Goal: Information Seeking & Learning: Learn about a topic

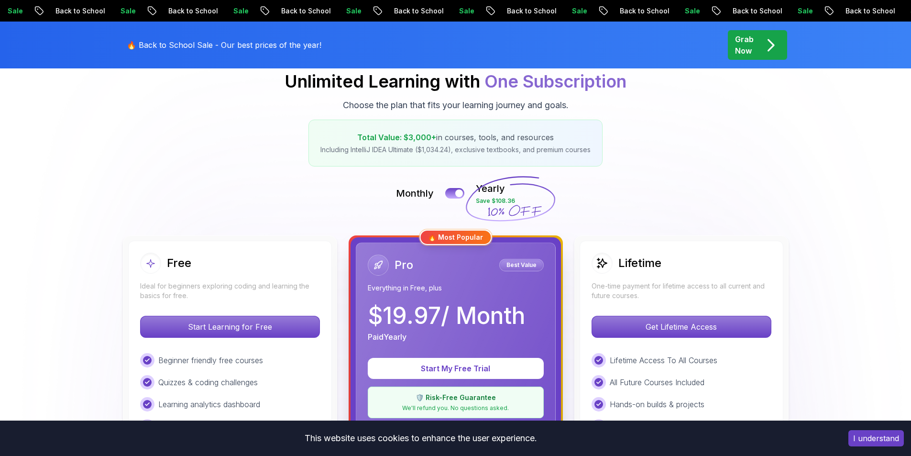
scroll to position [96, 0]
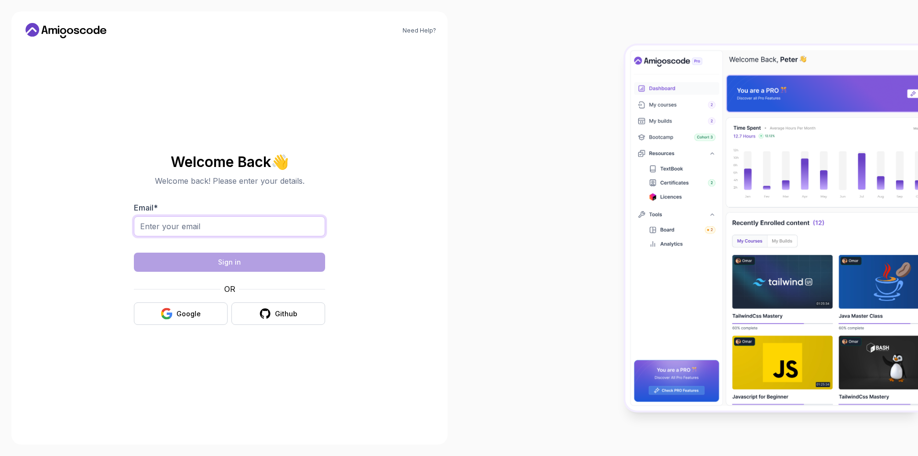
click at [263, 229] on input "Email *" at bounding box center [229, 226] width 191 height 20
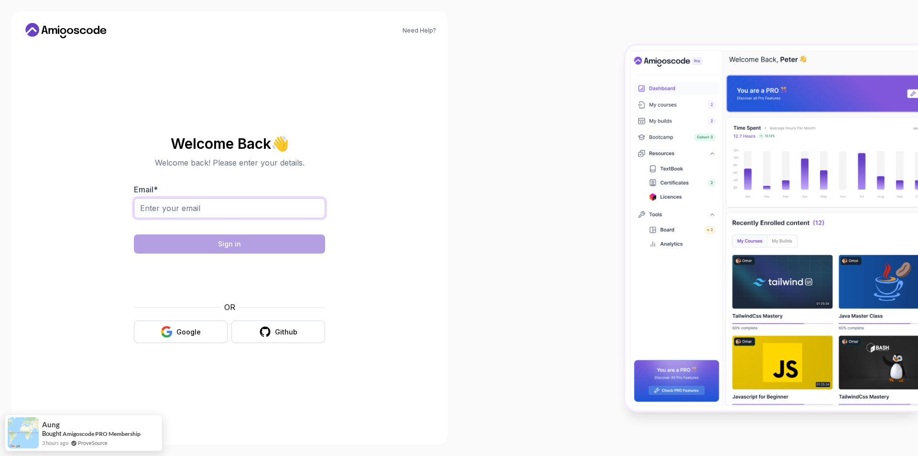
click at [237, 208] on input "Email *" at bounding box center [229, 208] width 191 height 20
type input "abdallah.ali22596@gmail.com"
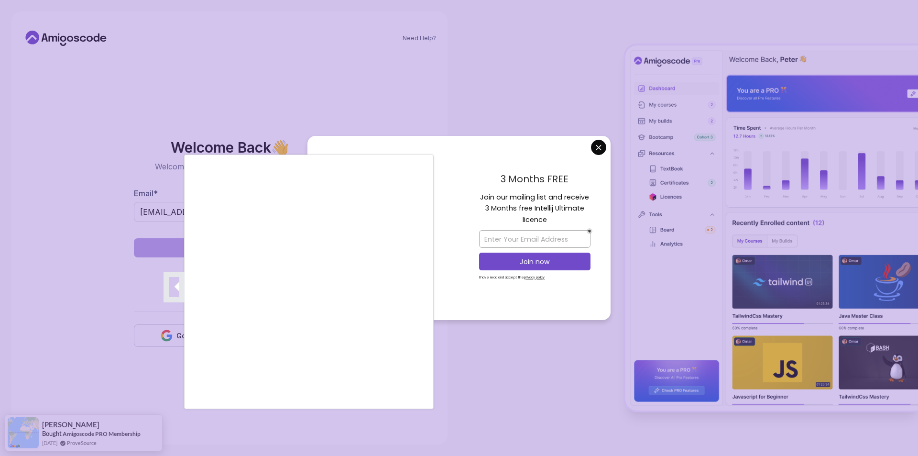
click at [596, 151] on div at bounding box center [459, 228] width 918 height 456
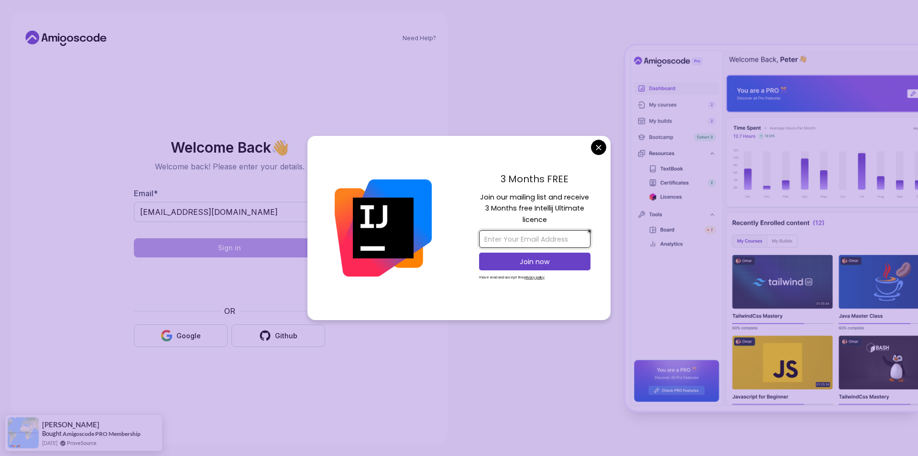
click at [539, 241] on input "email" at bounding box center [534, 239] width 111 height 18
type input "abdallah.ali22596@gmail.com"
click at [543, 262] on p "Join now" at bounding box center [535, 262] width 90 height 10
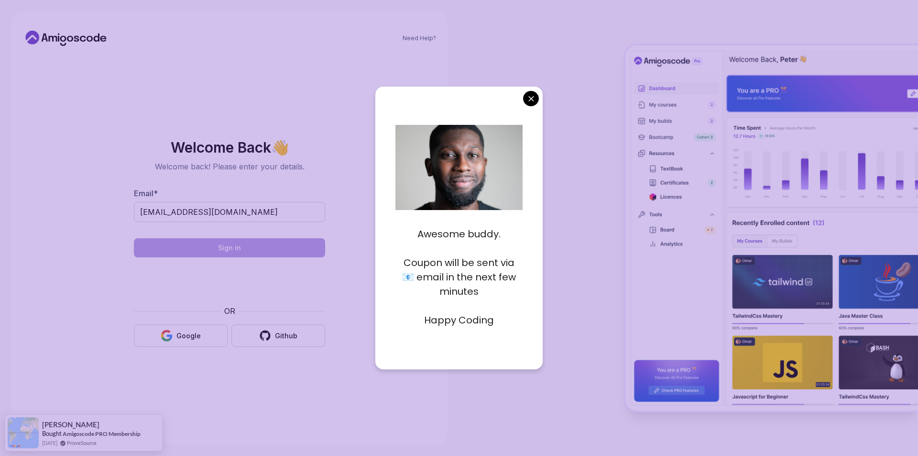
click at [533, 96] on body "Need Help? Welcome Back 👋 Welcome back! Please enter your details. Email * abda…" at bounding box center [459, 228] width 918 height 456
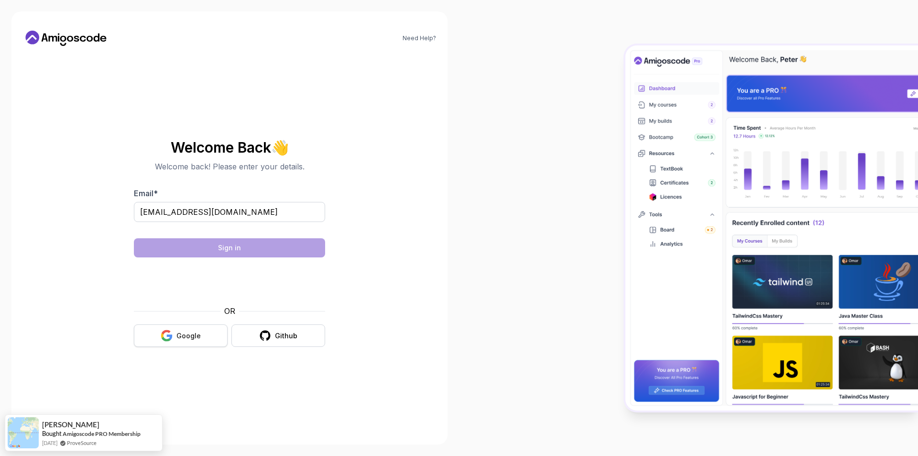
click at [181, 345] on button "Google" at bounding box center [181, 335] width 94 height 22
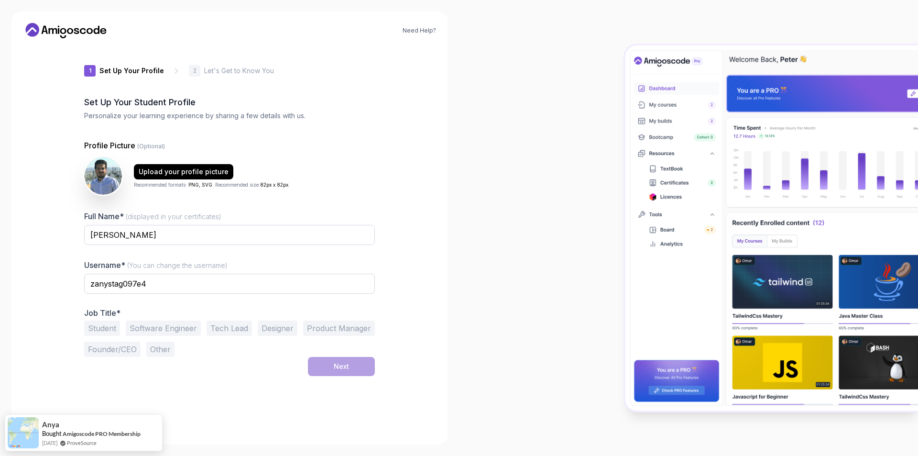
click at [480, 244] on div at bounding box center [688, 228] width 459 height 456
click at [163, 288] on input "zanystag097e4" at bounding box center [229, 284] width 291 height 20
click at [34, 309] on div "Need Help? 1 Set Up Your Profile 1 Set Up Your Profile 2 Let's Get to Know You …" at bounding box center [229, 227] width 436 height 433
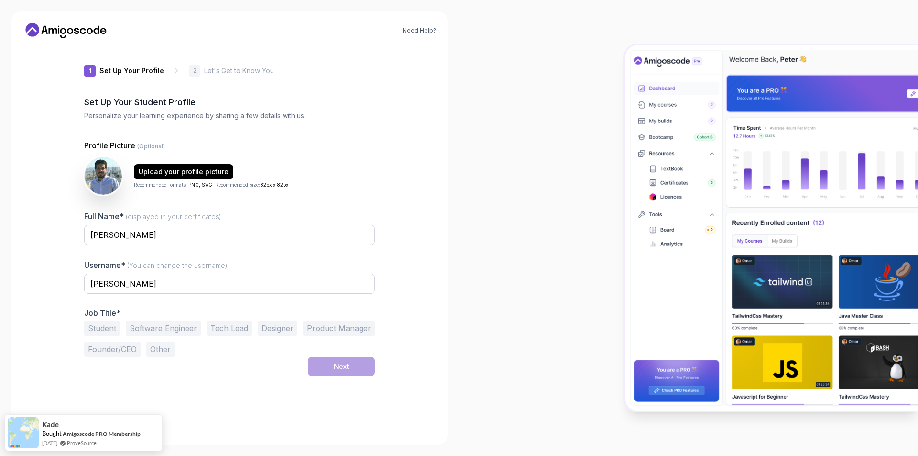
click at [93, 322] on button "Student" at bounding box center [102, 327] width 36 height 15
click at [355, 370] on button "Next" at bounding box center [341, 366] width 67 height 19
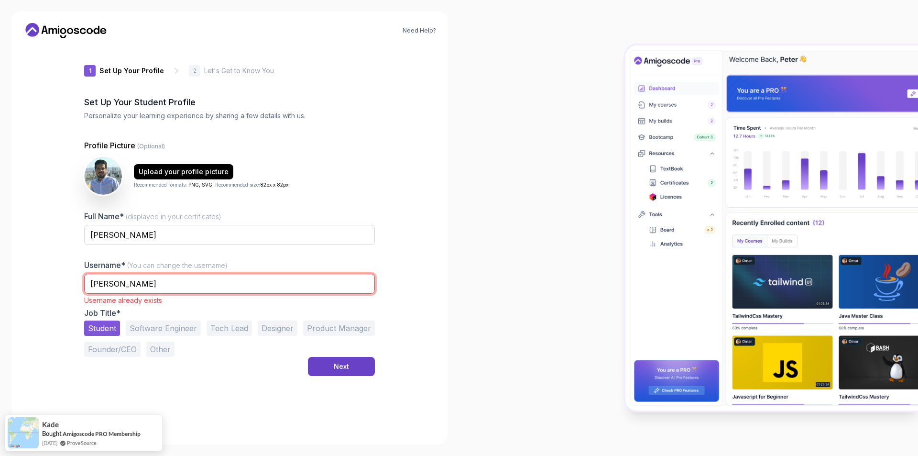
click at [246, 281] on input "Abdallah" at bounding box center [229, 284] width 291 height 20
click at [124, 285] on input "Abdallahali" at bounding box center [229, 284] width 291 height 20
type input "AbdallahAli"
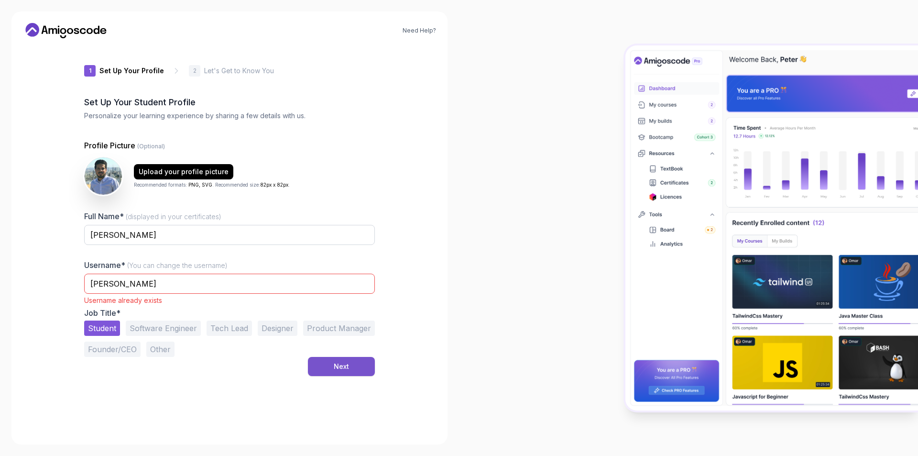
click at [342, 368] on div "Next" at bounding box center [341, 367] width 15 height 10
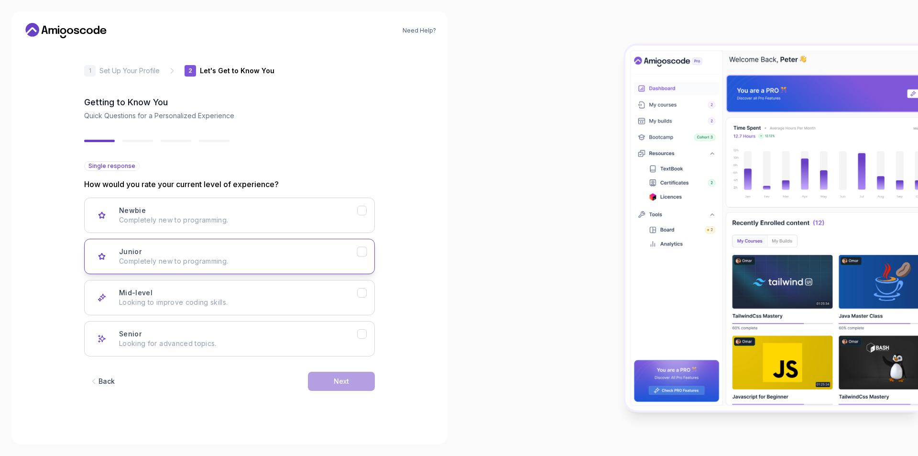
click at [358, 255] on icon "Junior" at bounding box center [362, 251] width 9 height 9
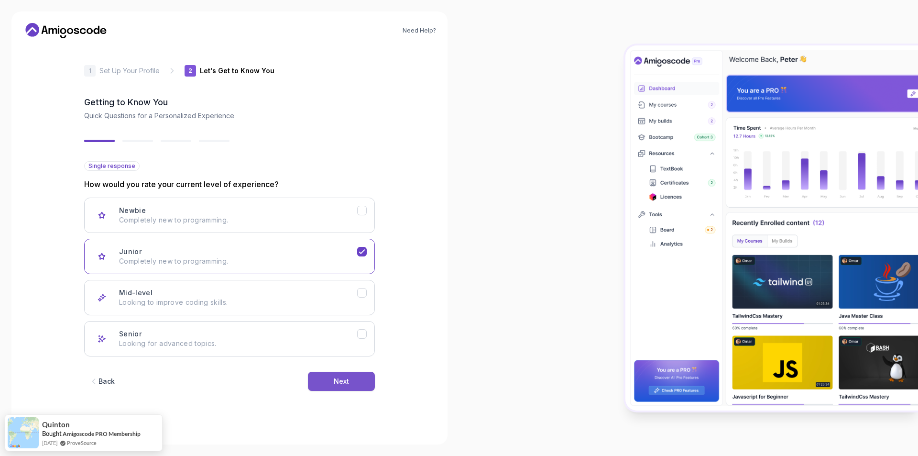
click at [354, 381] on button "Next" at bounding box center [341, 381] width 67 height 19
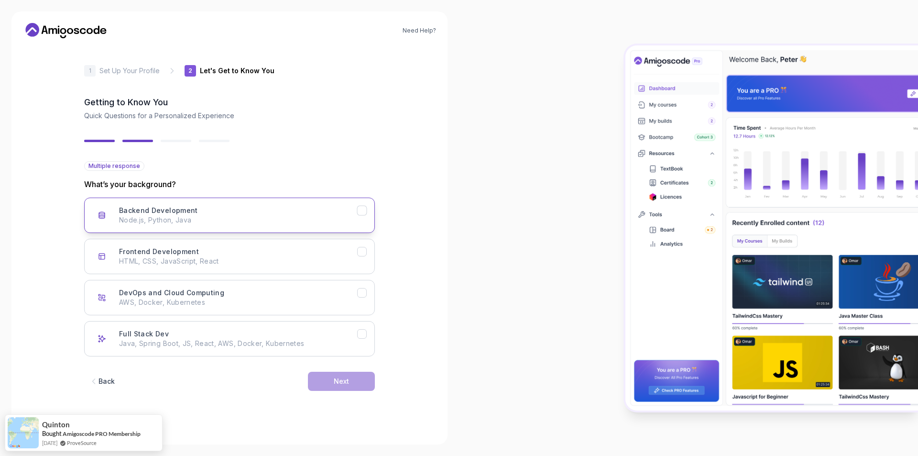
click at [364, 213] on icon "Backend Development" at bounding box center [362, 210] width 9 height 9
click at [345, 391] on div "Back Next" at bounding box center [229, 381] width 291 height 50
click at [342, 378] on div "Next" at bounding box center [341, 381] width 15 height 10
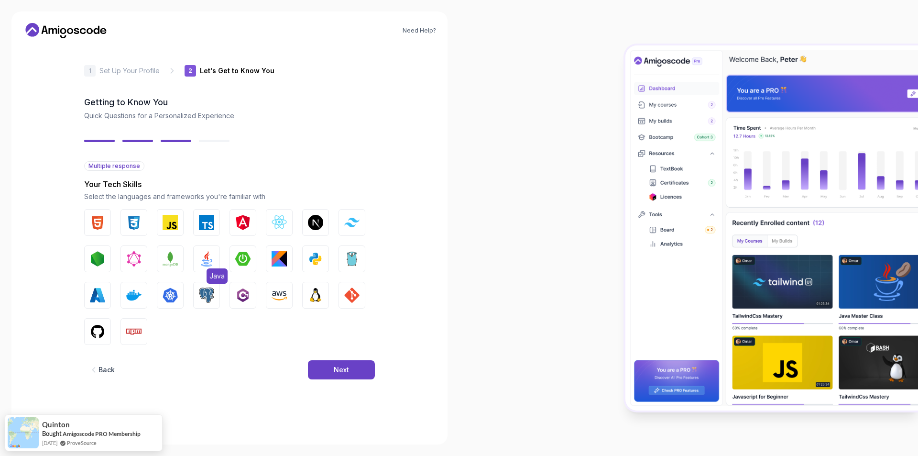
click at [209, 255] on img "button" at bounding box center [206, 258] width 15 height 15
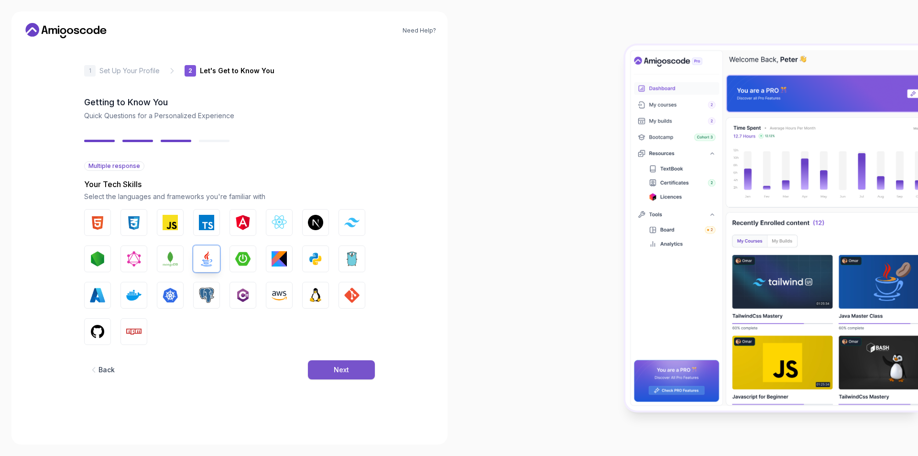
click at [345, 366] on div "Next" at bounding box center [341, 370] width 15 height 10
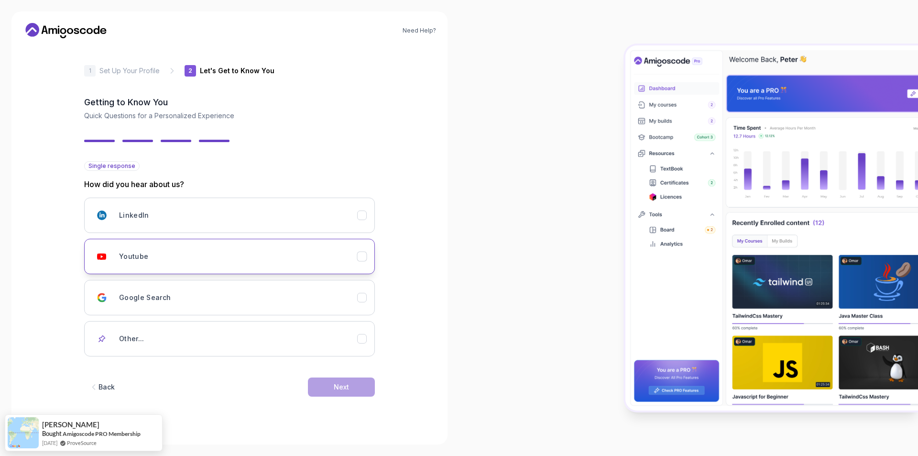
click at [240, 251] on div "Youtube" at bounding box center [238, 256] width 238 height 19
click at [356, 385] on button "Next" at bounding box center [341, 386] width 67 height 19
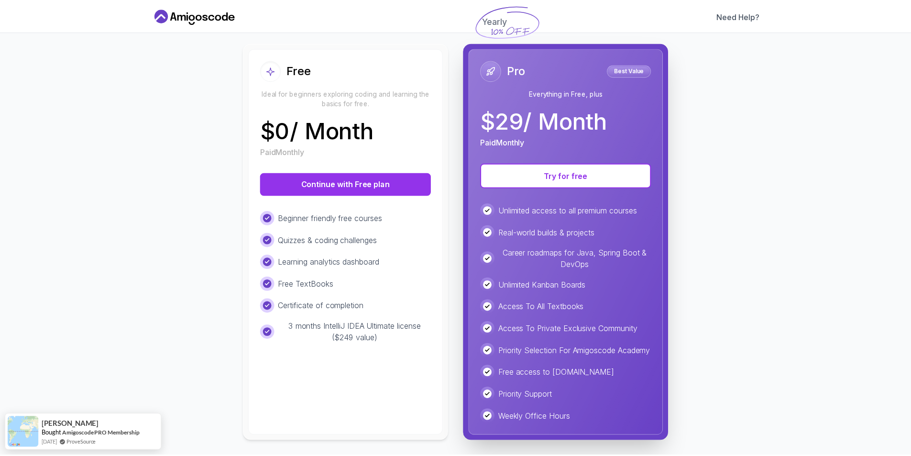
scroll to position [96, 0]
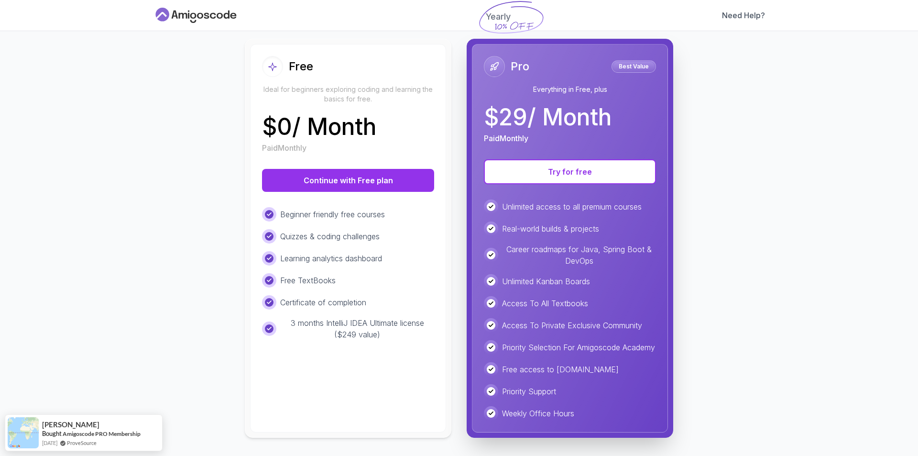
click at [192, 16] on icon at bounding box center [193, 16] width 6 height 6
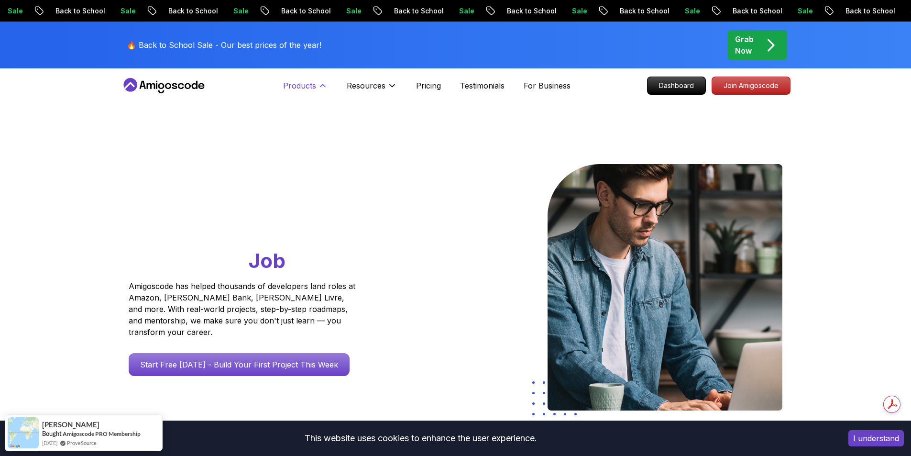
click at [292, 86] on p "Products" at bounding box center [299, 85] width 33 height 11
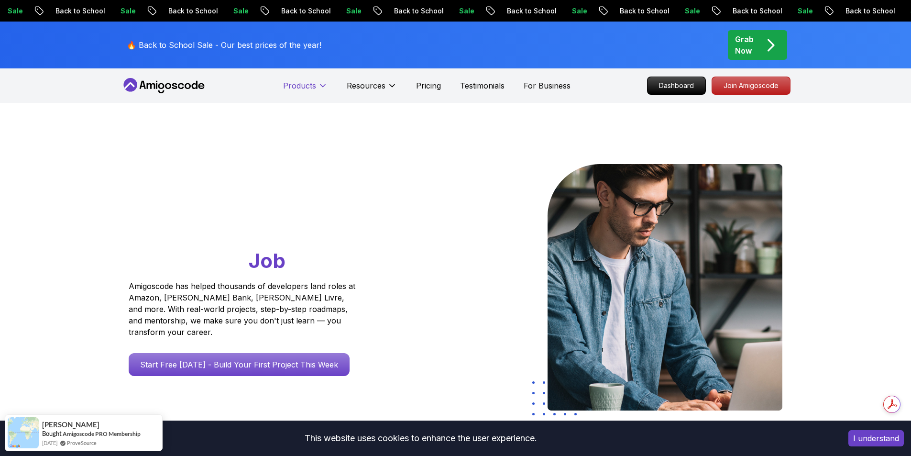
click at [292, 86] on p "Products" at bounding box center [299, 85] width 33 height 11
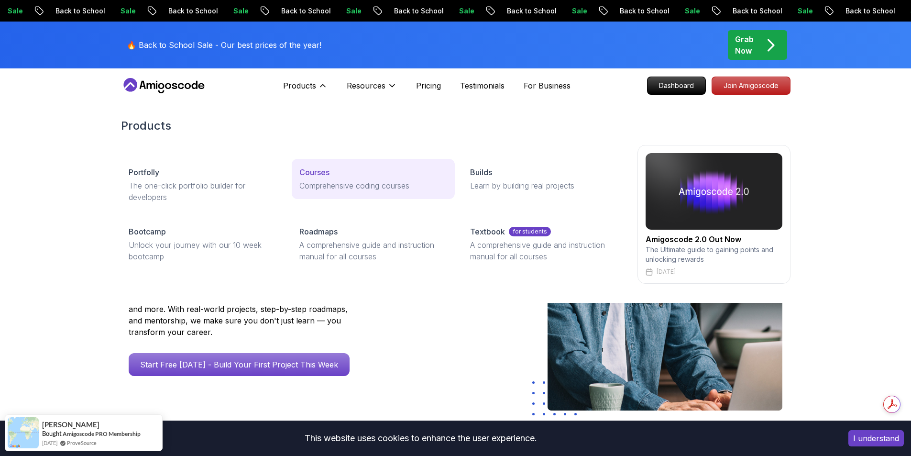
click at [326, 171] on p "Courses" at bounding box center [314, 171] width 30 height 11
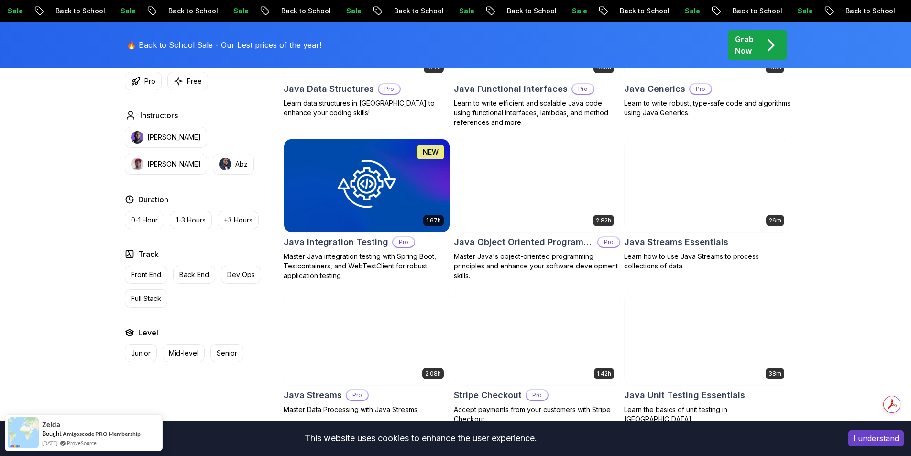
scroll to position [1435, 0]
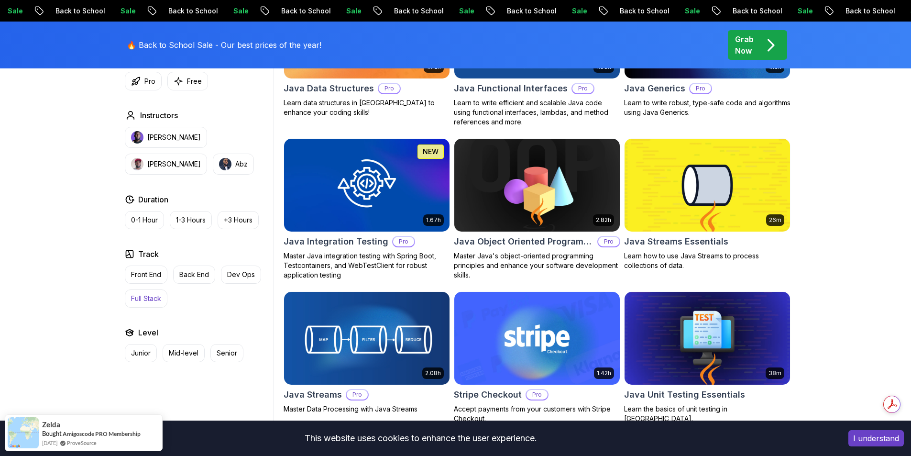
click at [148, 302] on p "Full Stack" at bounding box center [146, 299] width 30 height 10
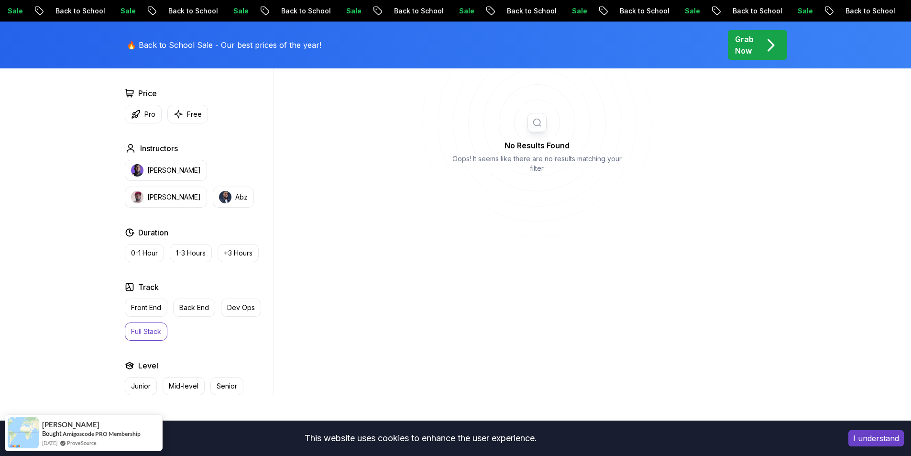
scroll to position [431, 0]
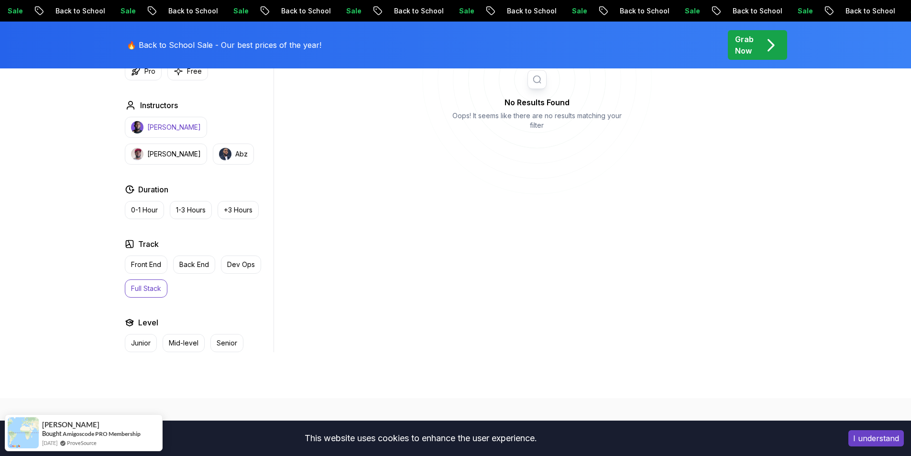
click at [163, 131] on p "Nelson Djalo" at bounding box center [174, 127] width 54 height 10
click at [140, 342] on p "Junior" at bounding box center [141, 343] width 20 height 10
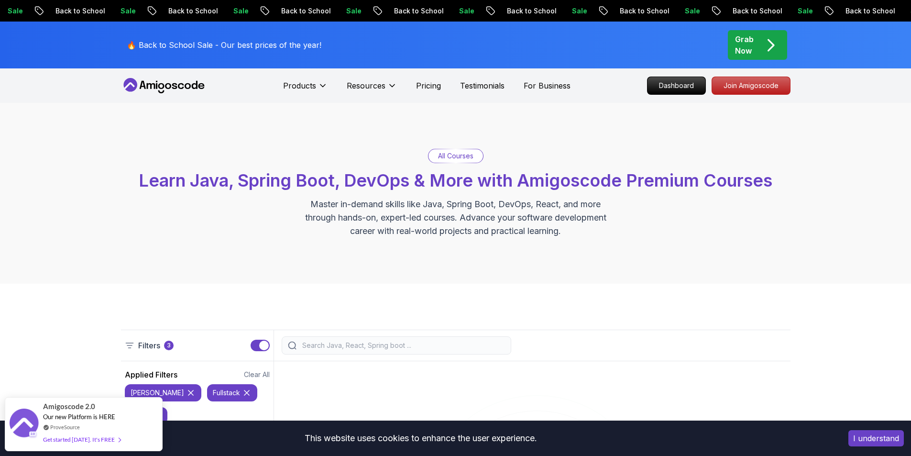
click at [157, 82] on icon at bounding box center [164, 85] width 86 height 15
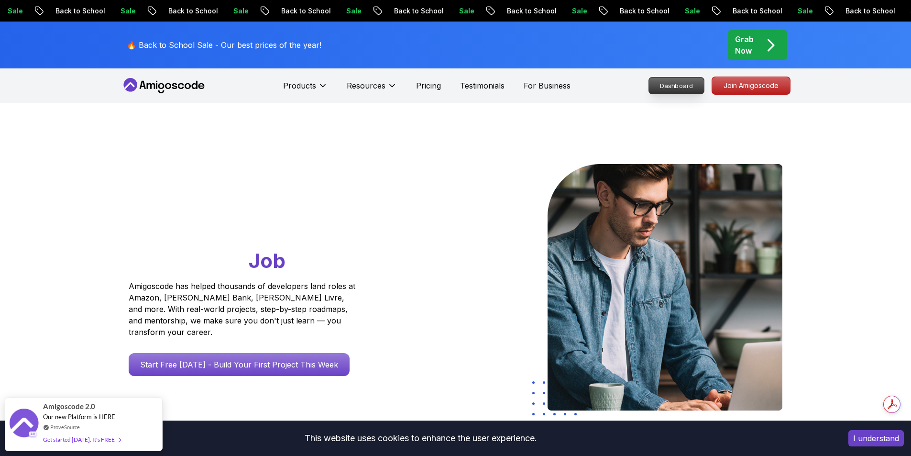
click at [683, 87] on p "Dashboard" at bounding box center [676, 85] width 55 height 16
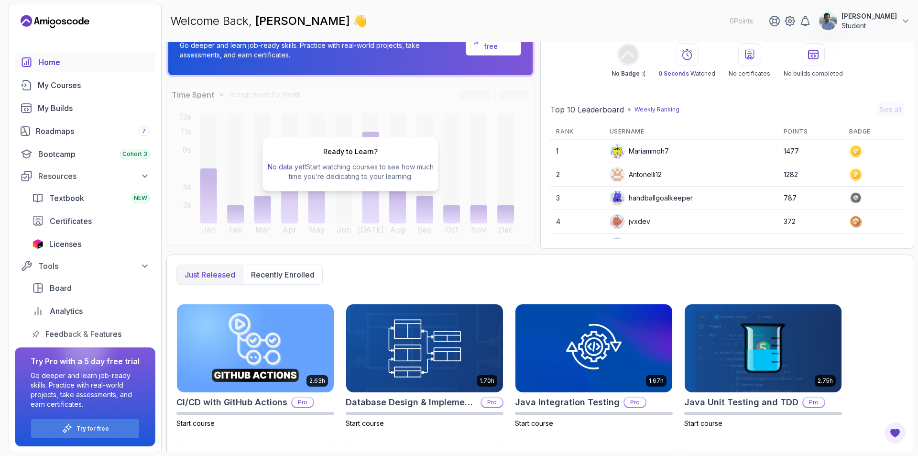
scroll to position [14, 0]
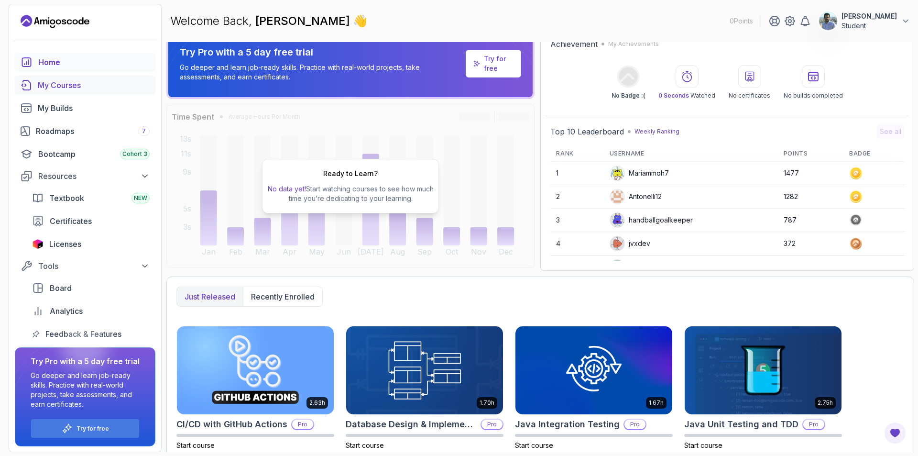
click at [92, 85] on div "My Courses" at bounding box center [94, 84] width 112 height 11
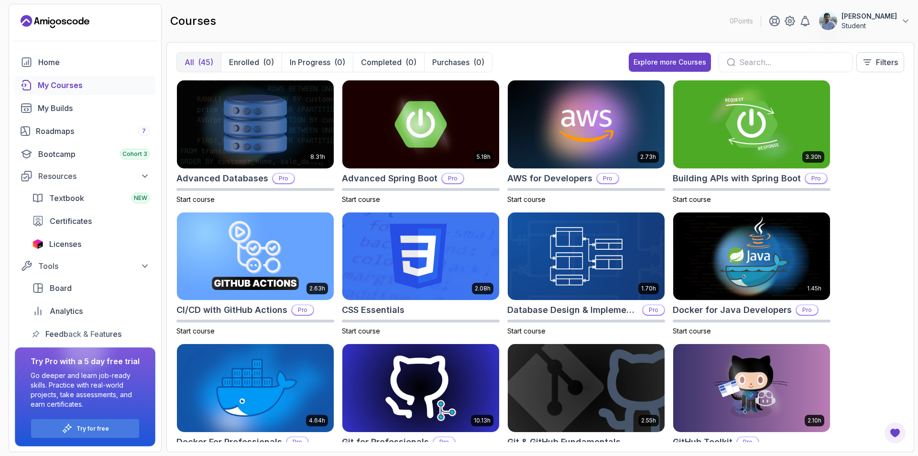
click at [880, 28] on p "Student" at bounding box center [869, 26] width 55 height 10
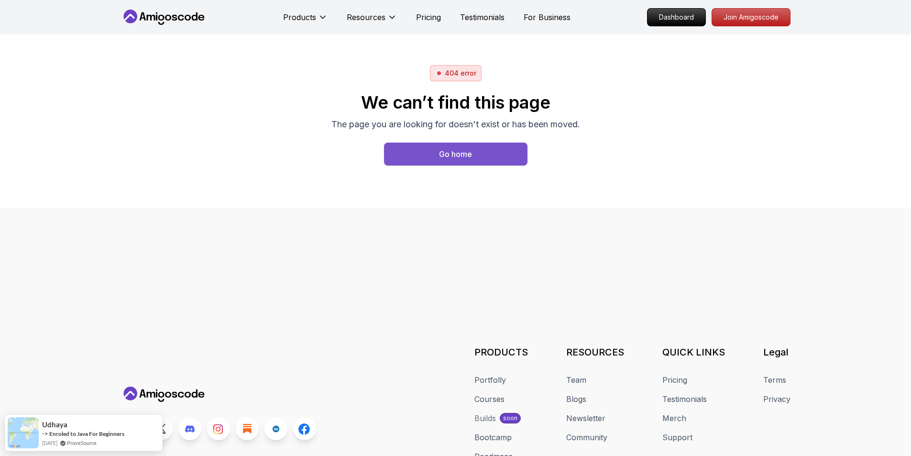
click at [452, 157] on div "Go home" at bounding box center [455, 153] width 33 height 11
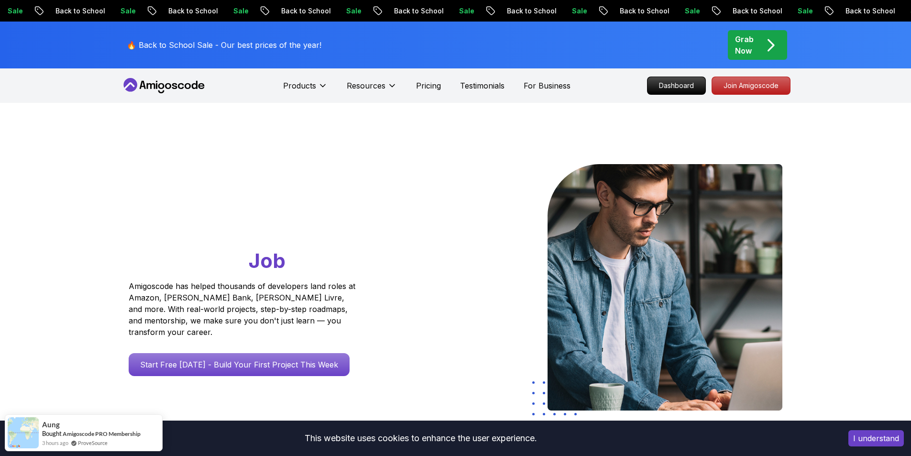
click at [762, 49] on icon "pre-order" at bounding box center [771, 45] width 19 height 19
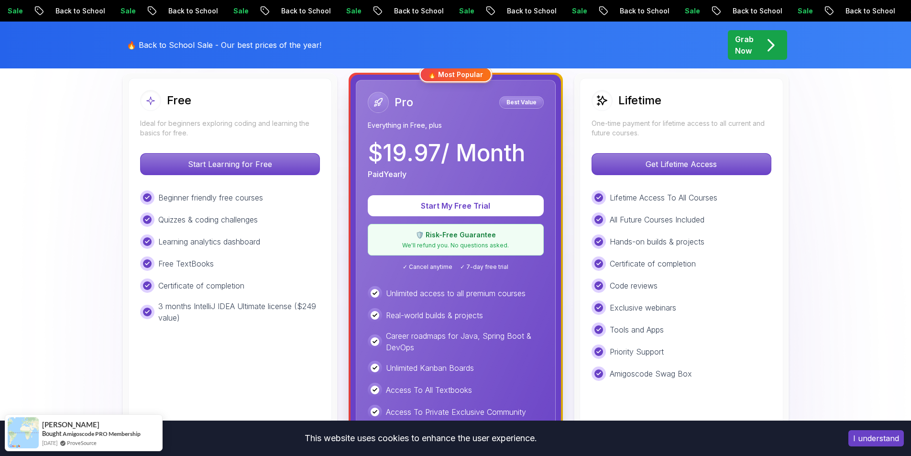
scroll to position [287, 0]
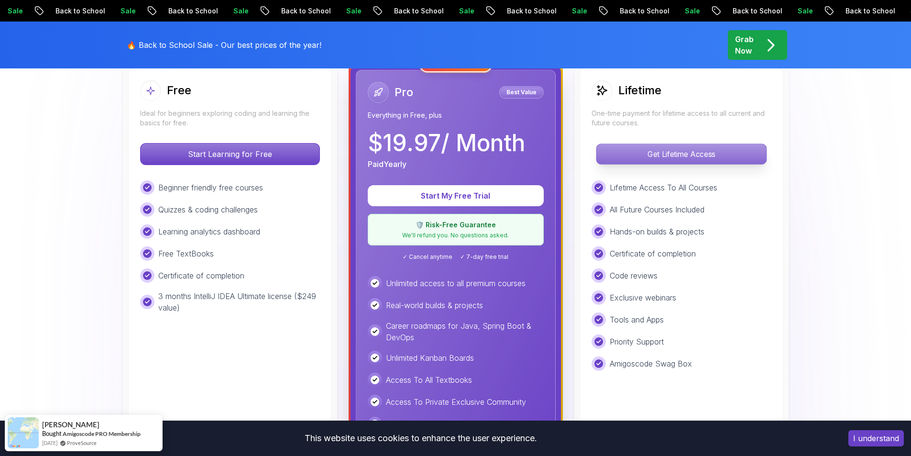
click at [677, 157] on p "Get Lifetime Access" at bounding box center [681, 154] width 170 height 20
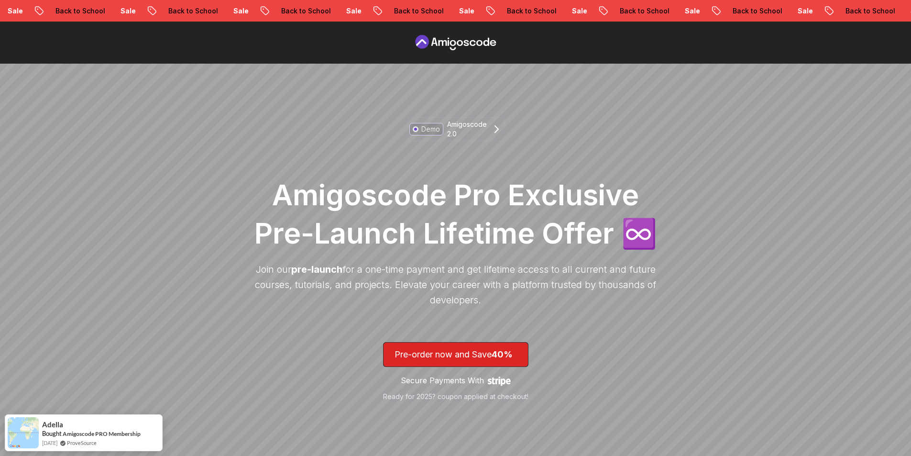
click at [453, 44] on icon at bounding box center [456, 42] width 86 height 15
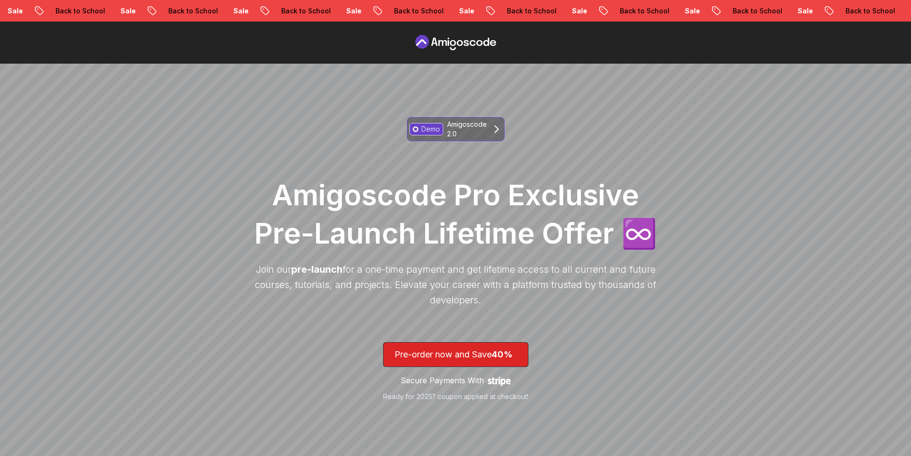
click at [485, 124] on p "Amigoscode 2.0" at bounding box center [467, 129] width 40 height 19
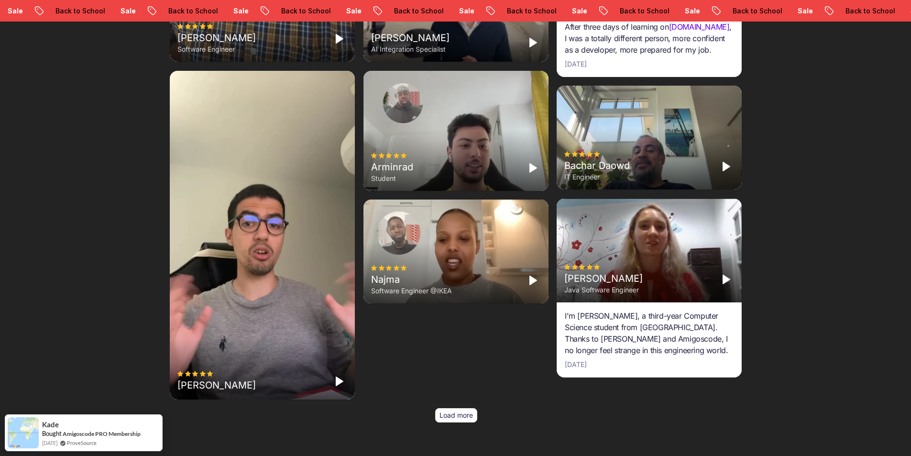
scroll to position [3582, 0]
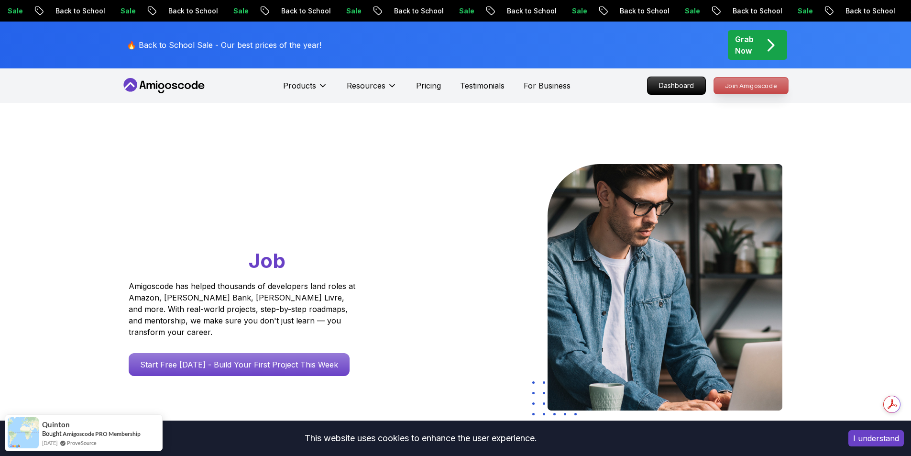
click at [751, 84] on p "Join Amigoscode" at bounding box center [751, 85] width 74 height 16
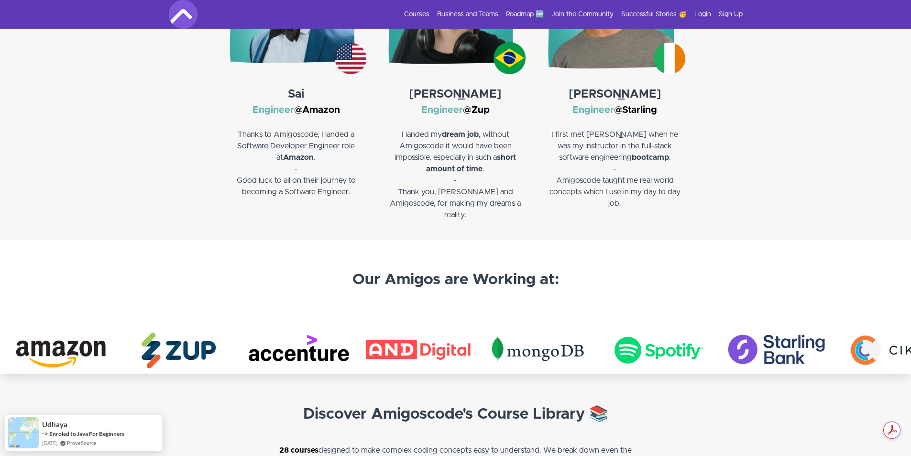
click at [699, 12] on link "Login" at bounding box center [703, 15] width 17 height 10
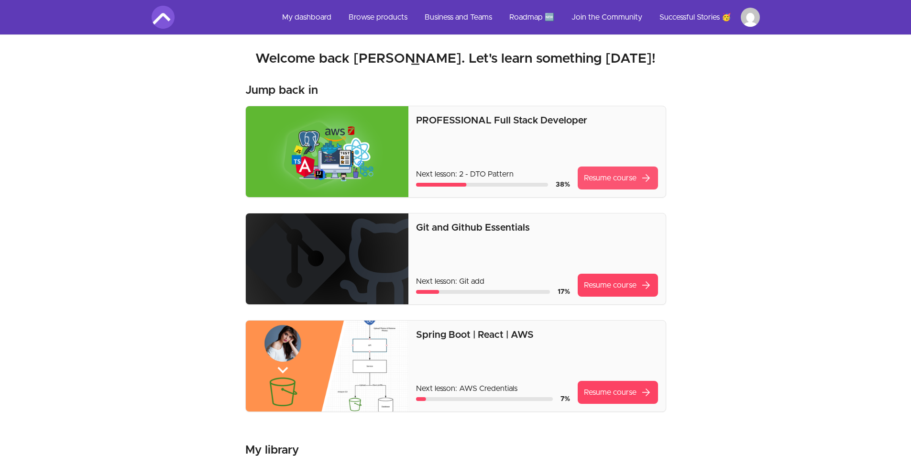
click at [631, 182] on link "Resume course arrow_forward" at bounding box center [618, 177] width 80 height 23
